Goal: Information Seeking & Learning: Find specific fact

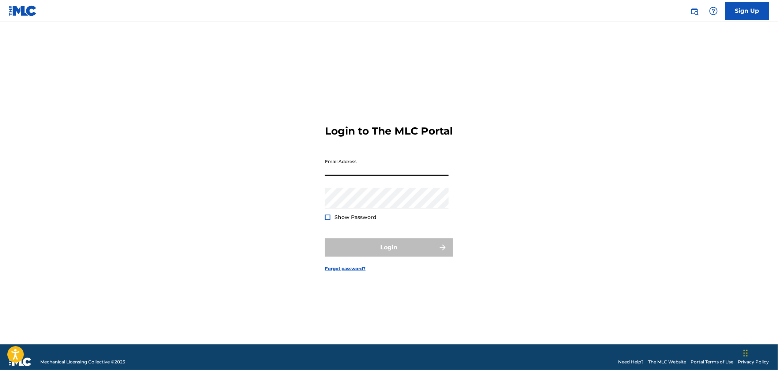
type input "[PERSON_NAME][EMAIL_ADDRESS][DOMAIN_NAME]"
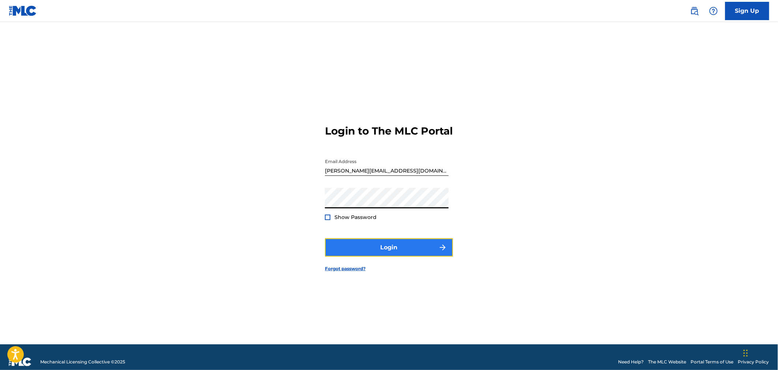
click at [371, 254] on button "Login" at bounding box center [389, 248] width 128 height 18
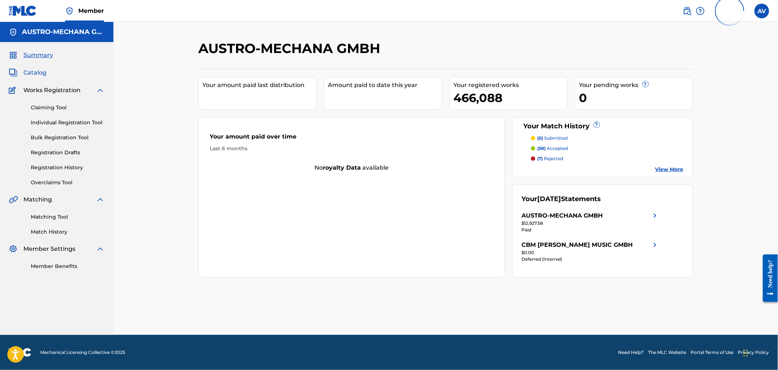
click at [37, 71] on span "Catalog" at bounding box center [34, 72] width 23 height 9
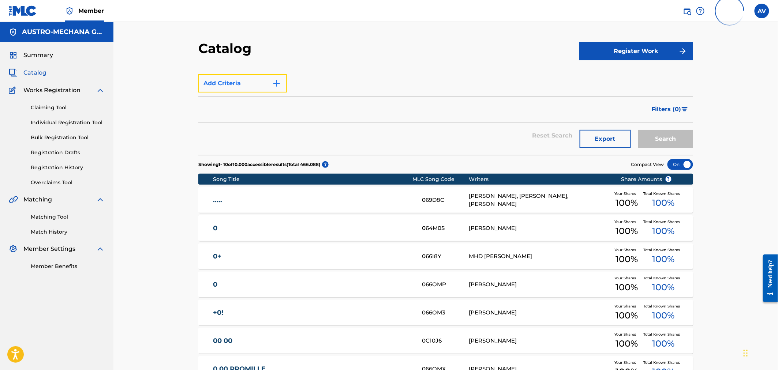
click at [271, 86] on button "Add Criteria" at bounding box center [242, 83] width 89 height 18
click at [272, 88] on button "Add Criteria" at bounding box center [242, 83] width 89 height 18
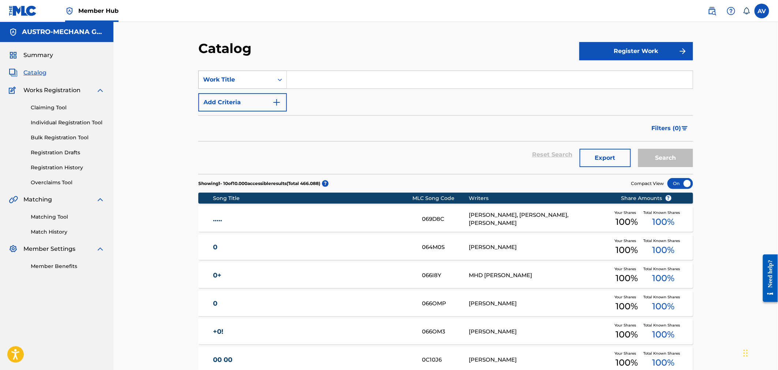
click at [279, 82] on icon "Search Form" at bounding box center [279, 79] width 7 height 7
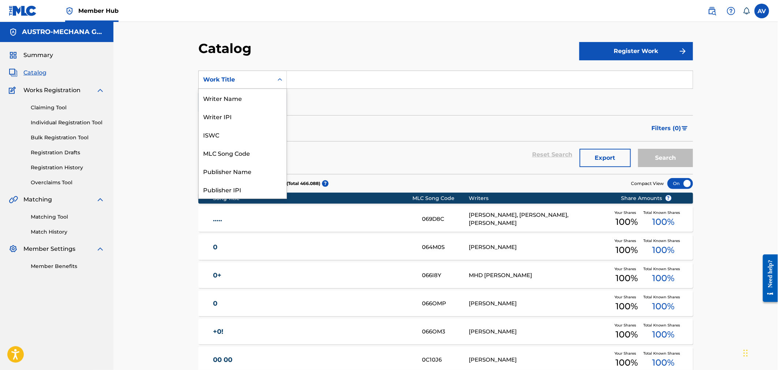
scroll to position [110, 0]
click at [244, 97] on div "MLC Publisher Number" at bounding box center [243, 98] width 88 height 18
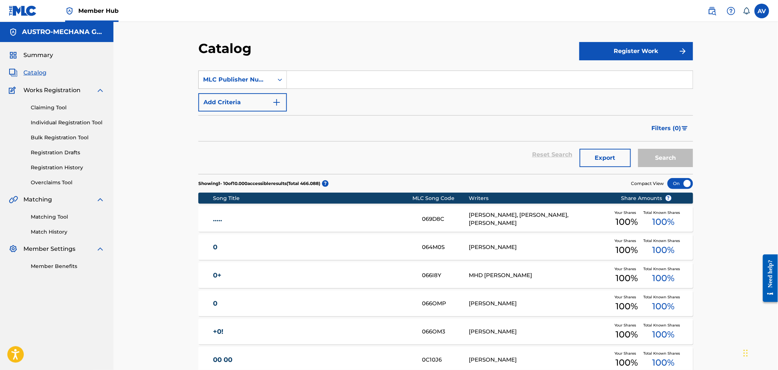
click at [251, 78] on div "MLC Publisher Number" at bounding box center [236, 79] width 66 height 9
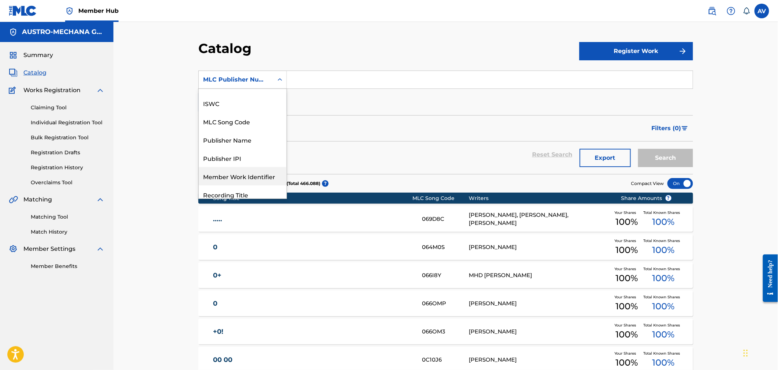
scroll to position [0, 0]
drag, startPoint x: 240, startPoint y: 169, endPoint x: 251, endPoint y: 138, distance: 32.7
click at [241, 169] on div "MLC Song Code" at bounding box center [243, 171] width 88 height 18
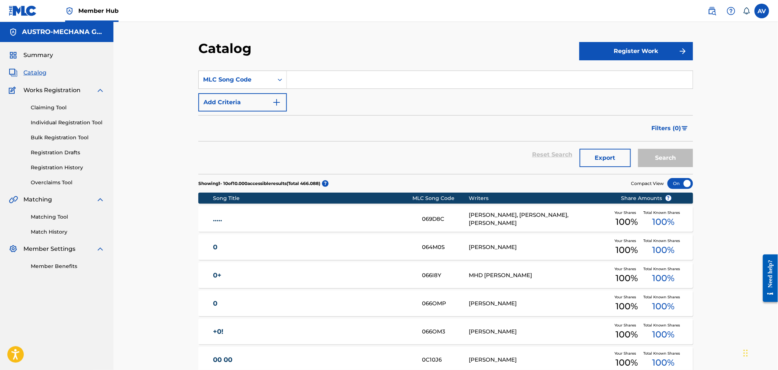
click at [298, 77] on input "Search Form" at bounding box center [490, 80] width 406 height 18
type input "V"
paste input "D4183Y"
type input "D4183Y"
click at [638, 149] on button "Search" at bounding box center [665, 158] width 55 height 18
